Goal: Information Seeking & Learning: Learn about a topic

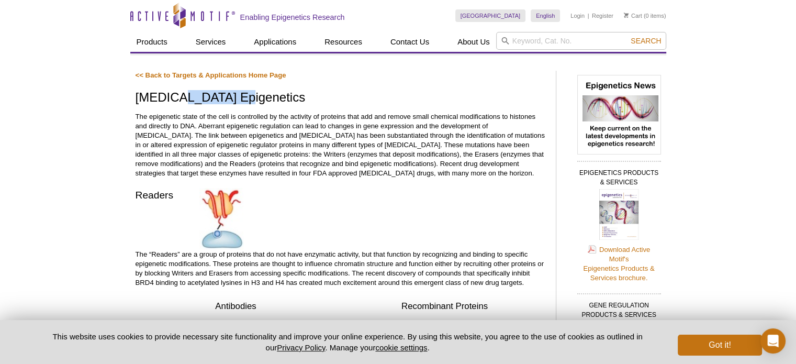
drag, startPoint x: 178, startPoint y: 99, endPoint x: 239, endPoint y: 102, distance: 60.7
click at [239, 102] on h1 "[MEDICAL_DATA] Epigenetics" at bounding box center [340, 97] width 410 height 15
copy h1 "Epigenetic"
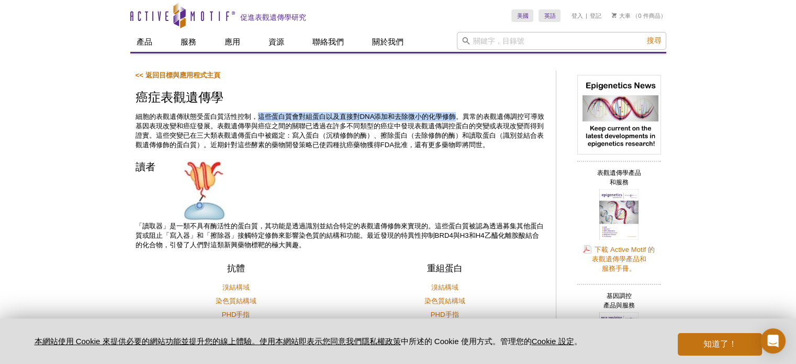
drag, startPoint x: 259, startPoint y: 113, endPoint x: 458, endPoint y: 115, distance: 198.8
click at [458, 115] on font "細胞的表觀遺傳狀態受蛋白質活性控制，這些蛋白質會對組蛋白以及直接對DNA添加和去除微小的化學修飾。異常的表觀遺傳調控可導致基因表現改變和癌症發展。表觀遺傳學與…" at bounding box center [339, 130] width 409 height 36
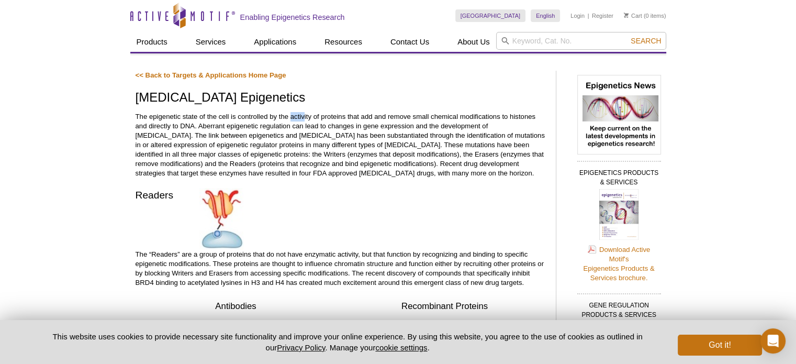
drag, startPoint x: 290, startPoint y: 117, endPoint x: 304, endPoint y: 117, distance: 14.6
click at [304, 117] on p "The epigenetic state of the cell is controlled by the activity of proteins that…" at bounding box center [340, 145] width 410 height 66
drag, startPoint x: 277, startPoint y: 115, endPoint x: 345, endPoint y: 120, distance: 67.7
click at [345, 120] on p "The epigenetic state of the cell is controlled by the activity of proteins that…" at bounding box center [340, 145] width 410 height 66
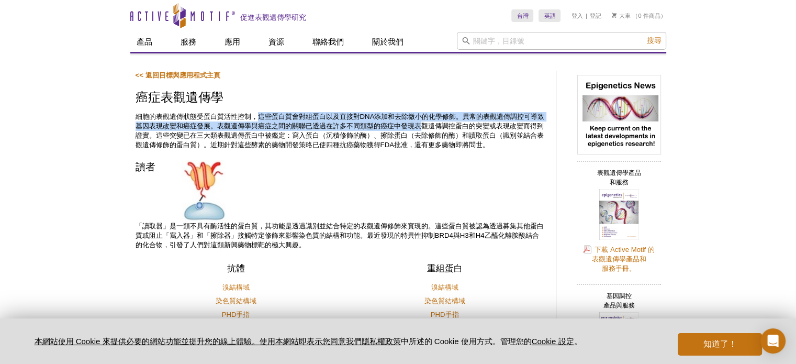
drag, startPoint x: 258, startPoint y: 110, endPoint x: 401, endPoint y: 126, distance: 144.1
click at [422, 128] on div "<< 返回目標與應用程式主頁 癌症表觀遺傳學 細胞的表觀遺傳狀態受蛋白質活性控制，這些蛋白質會對組蛋白以及直接對DNA添加和去除微小的化學修飾。異常的表觀遺傳…" at bounding box center [340, 361] width 410 height 581
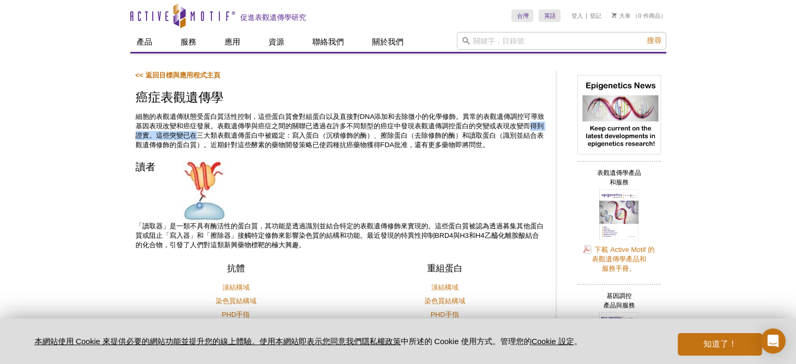
drag, startPoint x: 211, startPoint y: 135, endPoint x: 135, endPoint y: 131, distance: 76.0
click at [135, 131] on font "細胞的表觀遺傳狀態受蛋白質活性控制，這些蛋白質會對組蛋白以及直接對DNA添加和去除微小的化學修飾。異常的表觀遺傳調控可導致基因表現改變和癌症發展。表觀遺傳學與…" at bounding box center [339, 130] width 409 height 36
click at [181, 129] on font "細胞的表觀遺傳狀態受蛋白質活性控制，這些蛋白質會對組蛋白以及直接對DNA添加和去除微小的化學修飾。異常的表觀遺傳調控可導致基因表現改變和癌症發展。表觀遺傳學與…" at bounding box center [339, 130] width 409 height 36
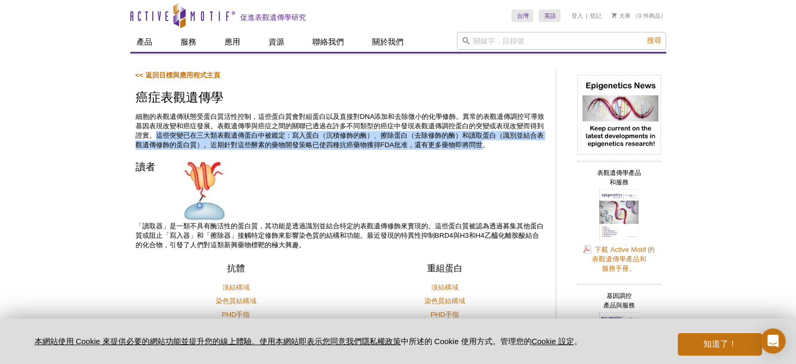
drag, startPoint x: 168, startPoint y: 134, endPoint x: 505, endPoint y: 143, distance: 337.5
click at [505, 143] on font "細胞的表觀遺傳狀態受蛋白質活性控制，這些蛋白質會對組蛋白以及直接對DNA添加和去除微小的化學修飾。異常的表觀遺傳調控可導致基因表現改變和癌症發展。表觀遺傳學與…" at bounding box center [339, 130] width 409 height 36
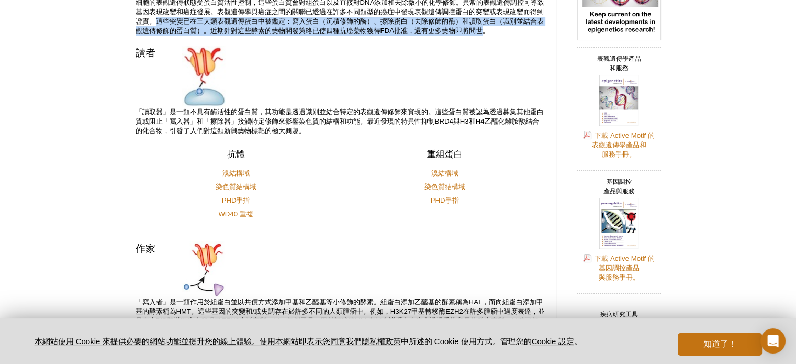
scroll to position [113, 0]
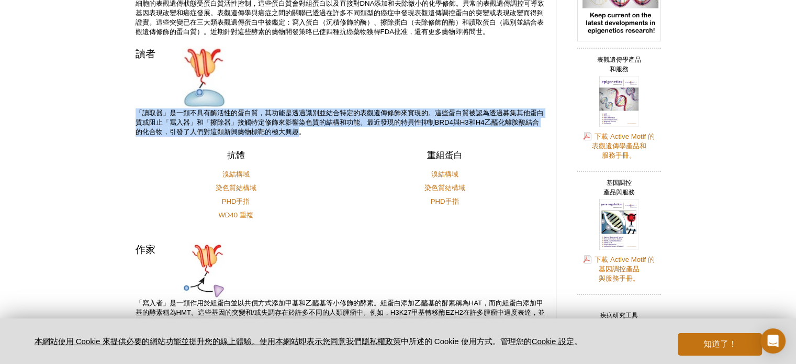
drag, startPoint x: 137, startPoint y: 109, endPoint x: 305, endPoint y: 133, distance: 170.6
click at [305, 133] on font "「讀取器」是一類不具有酶活性的蛋白質，其功能是透過識別並結合特定的表觀遺傳修飾來實現的。這些蛋白質被認為透過募集其他蛋白質或阻止「寫入器」和「擦除器」接觸特定…" at bounding box center [339, 122] width 408 height 27
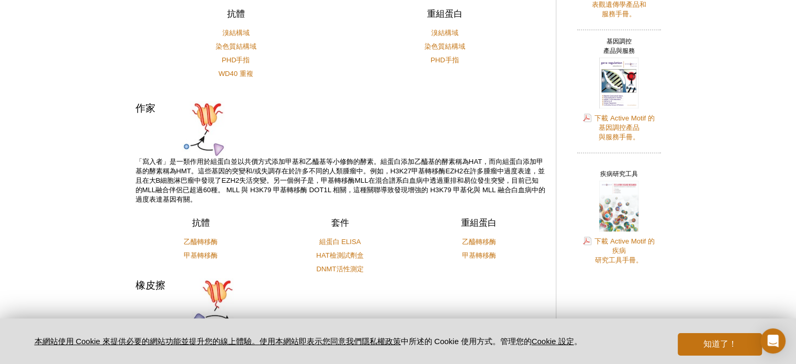
scroll to position [253, 0]
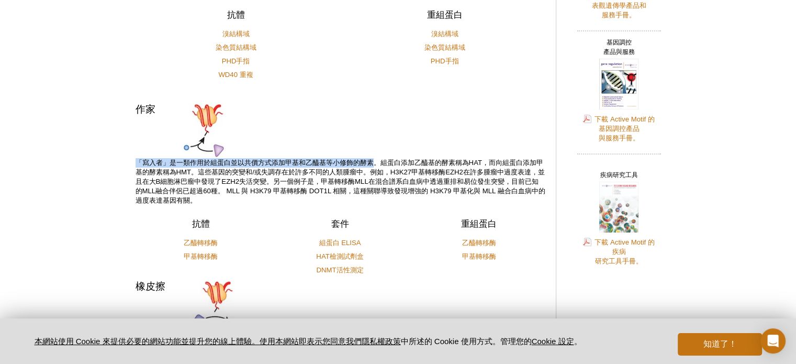
drag, startPoint x: 133, startPoint y: 161, endPoint x: 374, endPoint y: 162, distance: 241.6
click at [374, 162] on div "<< 返回目標與應用程式主頁 癌症表觀遺傳學 細胞的表觀遺傳狀態受蛋白質活性控制，這些蛋白質會對組蛋白以及直接對DNA添加和去除微小的化學修飾。異常的表觀遺傳…" at bounding box center [348, 124] width 436 height 626
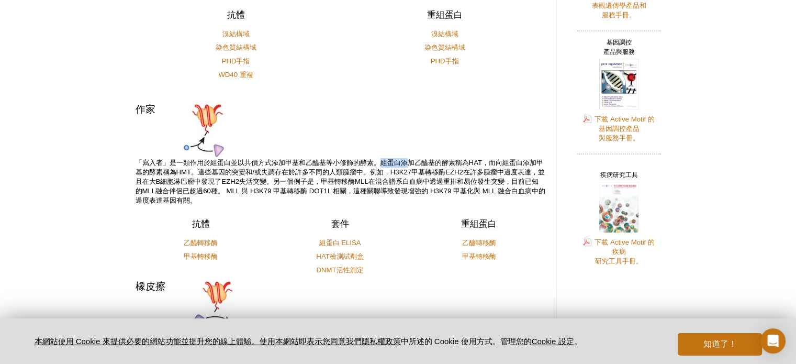
drag, startPoint x: 384, startPoint y: 161, endPoint x: 410, endPoint y: 163, distance: 26.2
click at [410, 163] on font "「寫入者」是一類作用於組蛋白並以共價方式添加甲基和乙醯基等小修飾的酵素。組蛋白添加乙醯基的酵素稱為HAT，而向組蛋白添加甲基的酵素稱為HMT。這些基因的突變和…" at bounding box center [340, 181] width 410 height 46
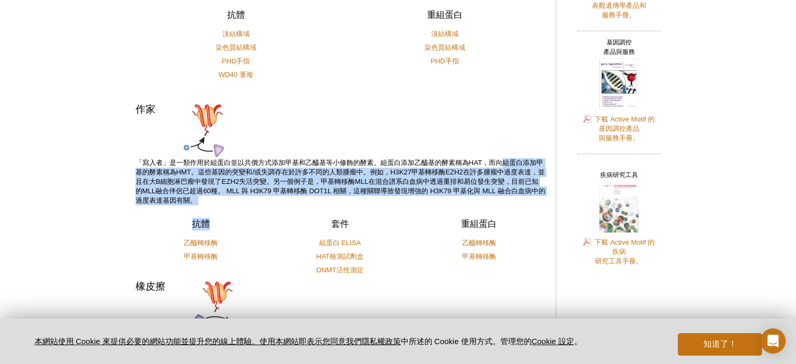
drag, startPoint x: 506, startPoint y: 161, endPoint x: 252, endPoint y: 205, distance: 258.5
click at [252, 205] on div "<< 返回目標與應用程式主頁 癌症表觀遺傳學 細胞的表觀遺傳狀態受蛋白質活性控制，這些蛋白質會對組蛋白以及直接對DNA添加和去除微小的化學修飾。異常的表觀遺傳…" at bounding box center [340, 121] width 410 height 609
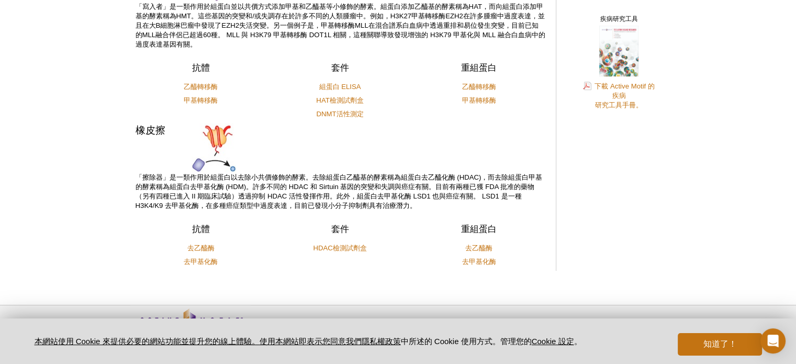
scroll to position [441, 0]
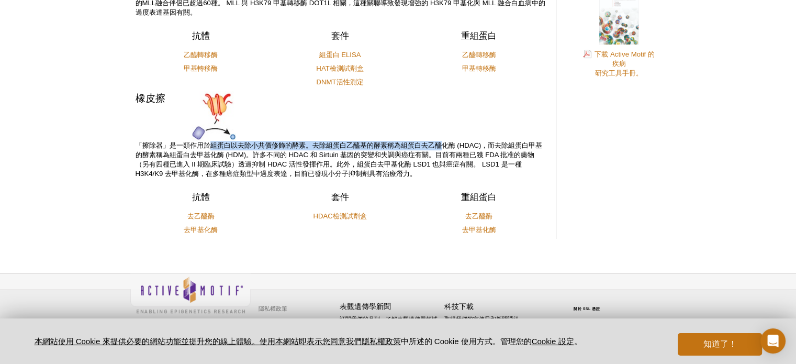
drag, startPoint x: 211, startPoint y: 145, endPoint x: 444, endPoint y: 141, distance: 232.3
click at [444, 141] on font "「擦除器」是一類作用於組蛋白以去除小共價修飾的酵素。去除組蛋白乙醯基的酵素稱為組蛋白去乙醯化酶 (HDAC)，而去除組蛋白甲基的酵素稱為組蛋白去甲基化酶 (H…" at bounding box center [338, 159] width 407 height 36
drag, startPoint x: 254, startPoint y: 155, endPoint x: 210, endPoint y: 146, distance: 44.8
click at [210, 146] on font "「擦除器」是一類作用於組蛋白以去除小共價修飾的酵素。去除組蛋白乙醯基的酵素稱為組蛋白去乙醯化酶 (HDAC)，而去除組蛋白甲基的酵素稱為組蛋白去甲基化酶 (H…" at bounding box center [338, 159] width 407 height 36
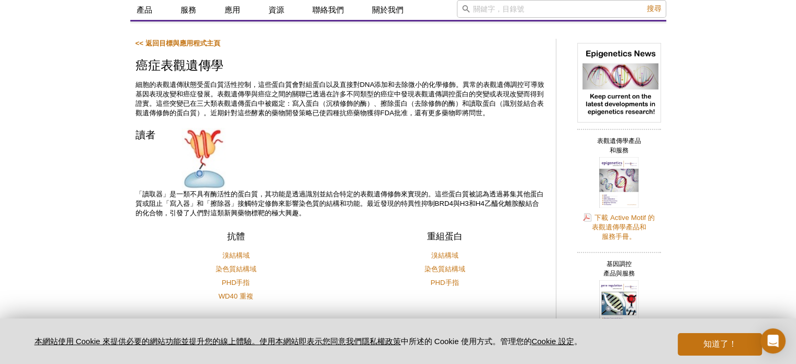
scroll to position [0, 0]
